Goal: Find contact information: Find contact information

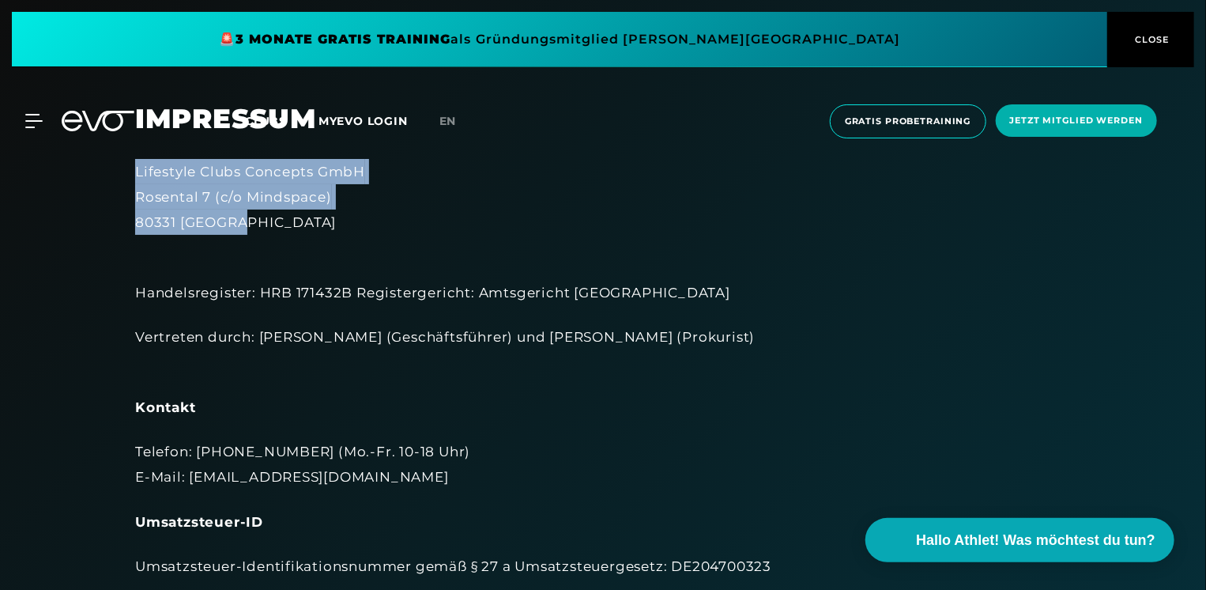
drag, startPoint x: 270, startPoint y: 225, endPoint x: 126, endPoint y: 175, distance: 151.5
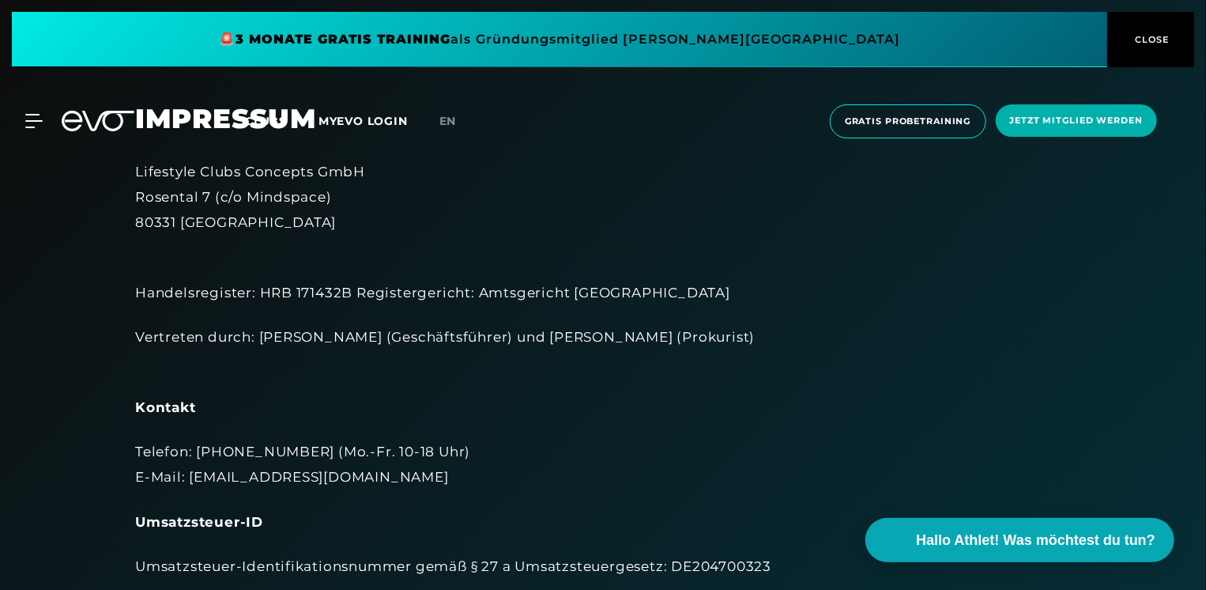
drag, startPoint x: 292, startPoint y: 252, endPoint x: 245, endPoint y: 247, distance: 47.8
drag, startPoint x: 175, startPoint y: 228, endPoint x: 133, endPoint y: 226, distance: 42.0
copy div "80331"
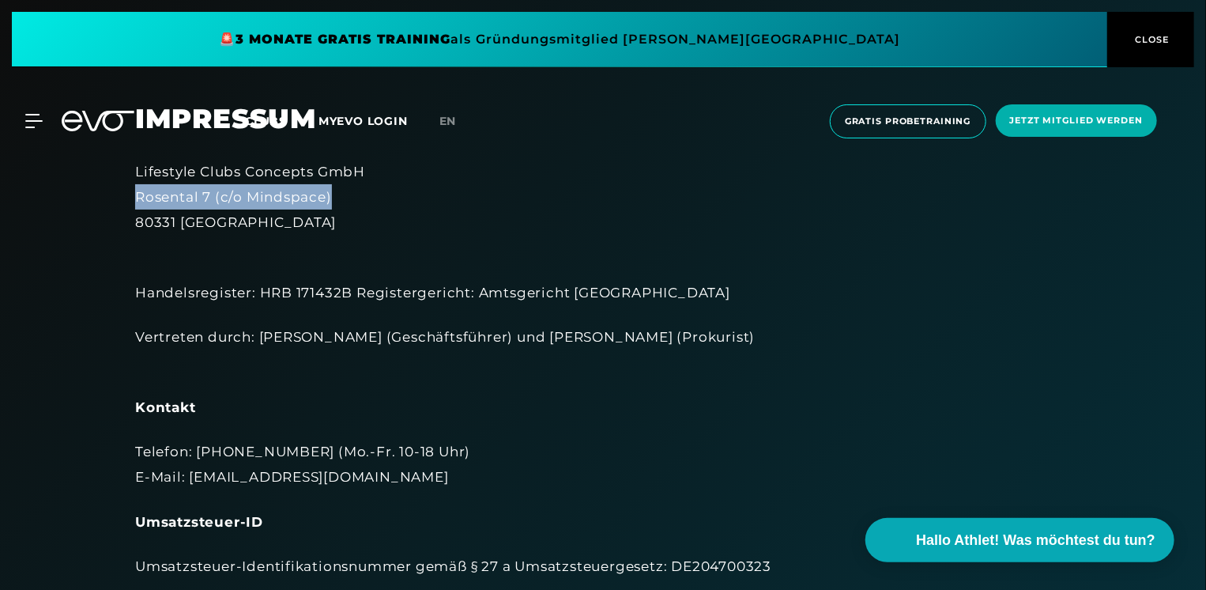
drag, startPoint x: 351, startPoint y: 198, endPoint x: 133, endPoint y: 197, distance: 218.2
copy div "Rosental 7 (c/o Mindspace)"
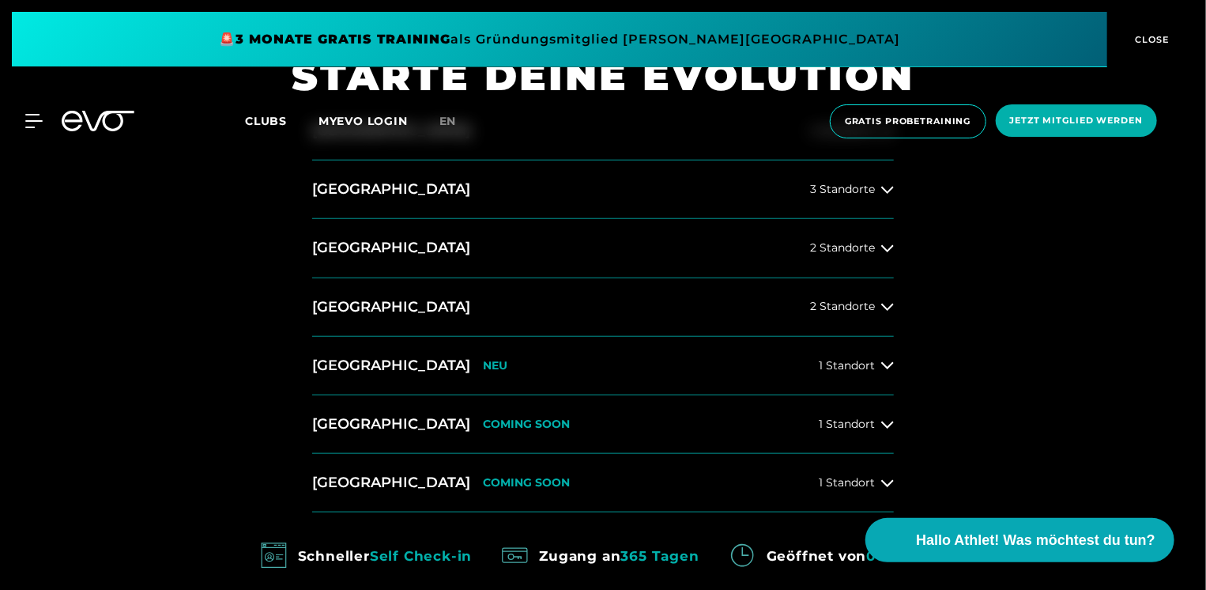
scroll to position [553, 0]
